Goal: Check status

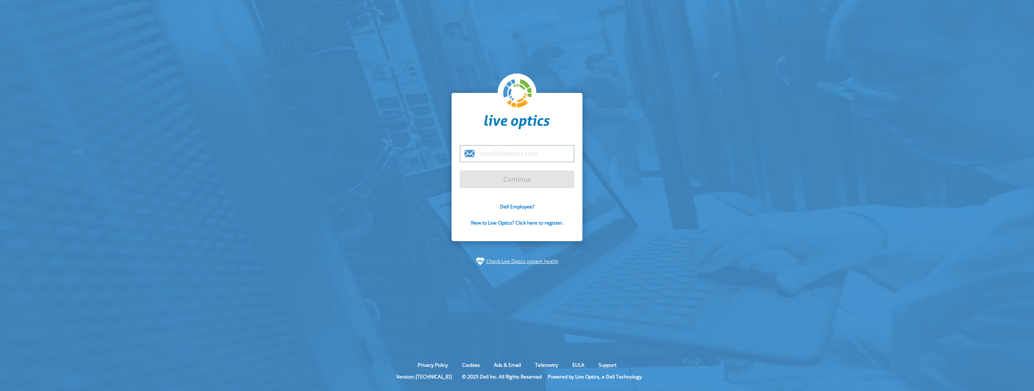
click at [407, 164] on section "Continue Dell Employee? New to Live Optics? Click here to register. Check Live …" at bounding box center [517, 179] width 1034 height 358
click at [508, 153] on input "email" at bounding box center [516, 153] width 115 height 17
type input "[EMAIL_ADDRESS][DOMAIN_NAME]"
click at [520, 182] on input "Continue" at bounding box center [516, 179] width 115 height 18
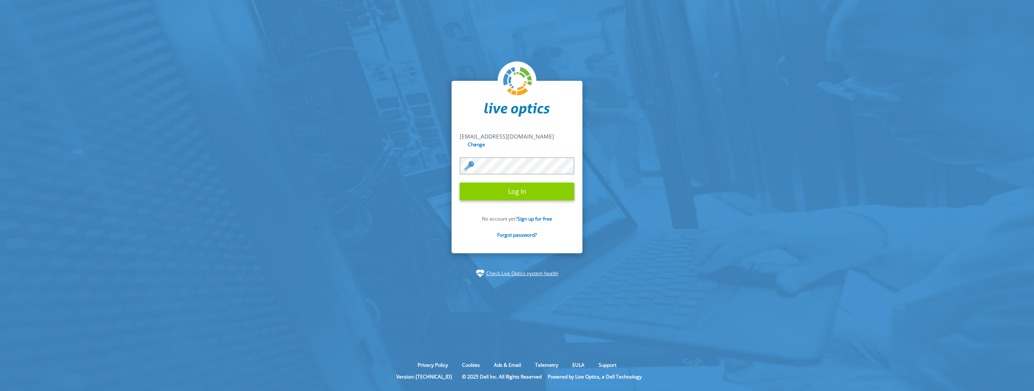
click at [512, 190] on input "Log In" at bounding box center [516, 191] width 115 height 18
click at [522, 193] on input "Log In" at bounding box center [516, 191] width 115 height 18
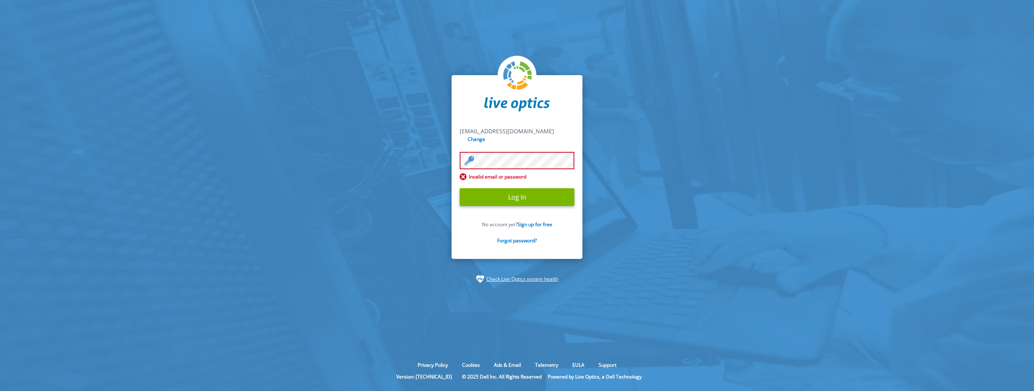
click at [416, 151] on section "sfreamo@scalecomputing.com sfreamo@scalecomputing.com Change Invalid email or p…" at bounding box center [517, 179] width 1034 height 358
click at [524, 192] on input "Log In" at bounding box center [516, 197] width 115 height 18
click at [523, 189] on input "Log In" at bounding box center [516, 197] width 115 height 18
click at [426, 153] on section "sfreamo@scalecomputing.com sfreamo@scalecomputing.com Change Invalid email or p…" at bounding box center [517, 179] width 1034 height 358
click at [329, 103] on section "sfreamo@scalecomputing.com sfreamo@scalecomputing.com Change Invalid email or p…" at bounding box center [517, 179] width 1034 height 358
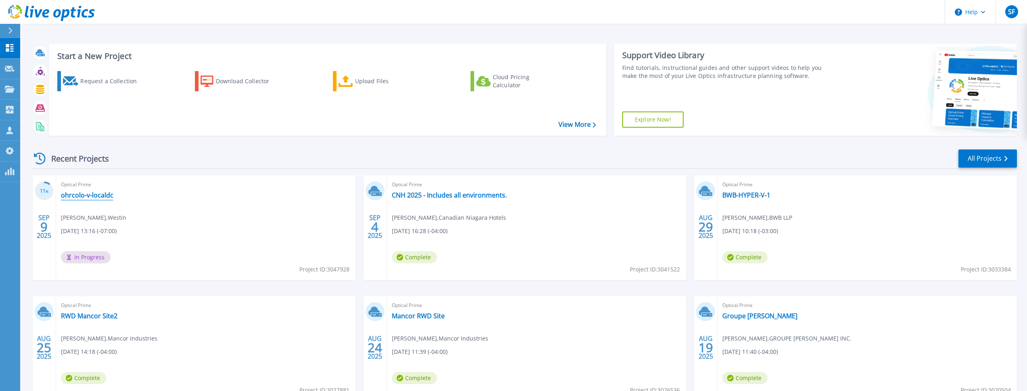
click at [110, 194] on link "ohrcolo-v-localdc" at bounding box center [87, 195] width 52 height 8
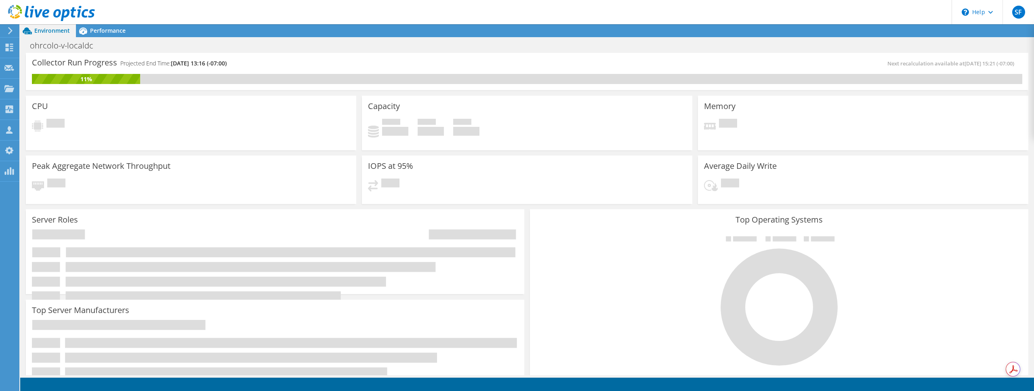
drag, startPoint x: 122, startPoint y: 64, endPoint x: 261, endPoint y: 61, distance: 139.7
click at [261, 61] on div "Collector Run Progress Projected End Time: [DATE] 13:16 (-07:00)" at bounding box center [279, 66] width 495 height 15
copy h4 "Projected End Time: [DATE] 13:16 (-07:00)"
